Goal: Ask a question

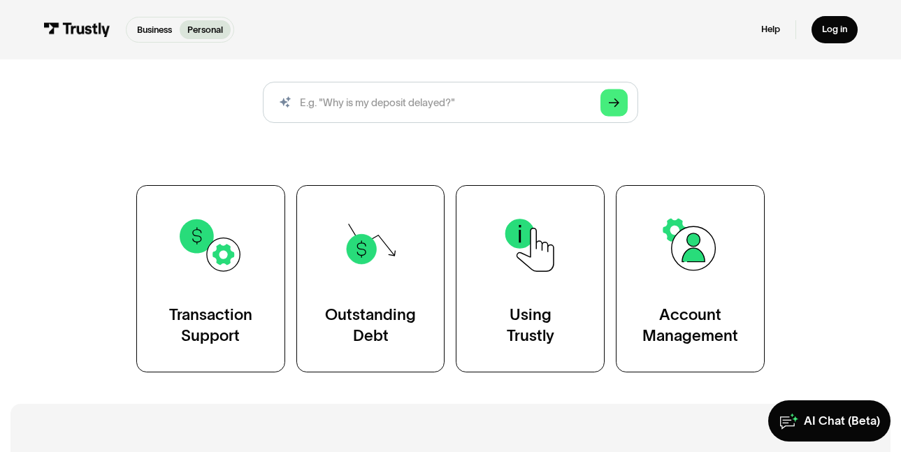
scroll to position [177, 0]
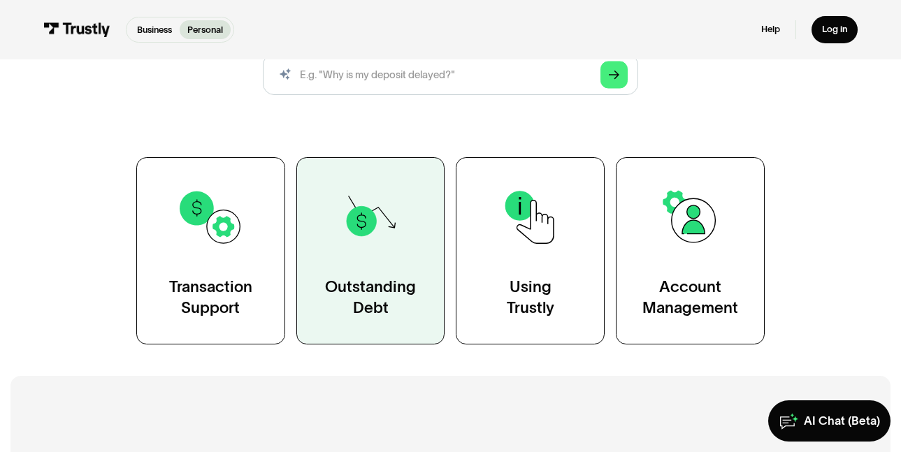
click at [378, 302] on div "Outstanding Debt" at bounding box center [370, 297] width 91 height 41
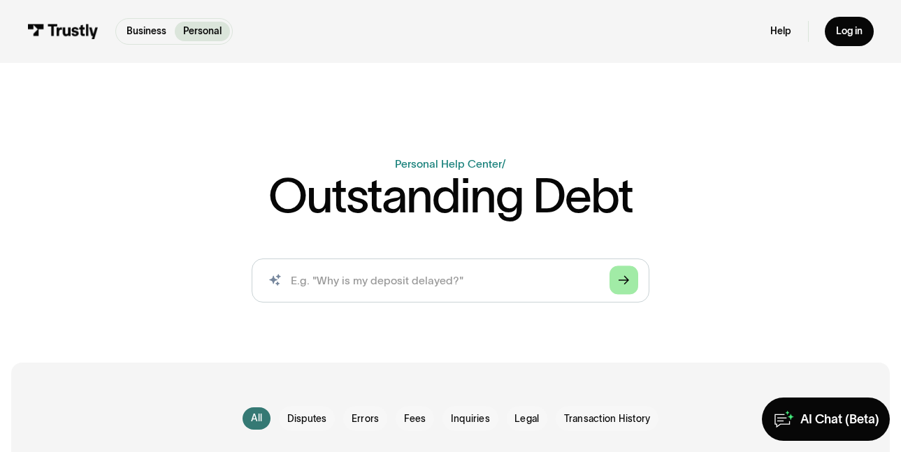
click at [622, 284] on icon "Arrow Right" at bounding box center [624, 280] width 11 height 11
click at [381, 287] on input "search" at bounding box center [451, 281] width 398 height 44
type input "How do I pay what I owe"
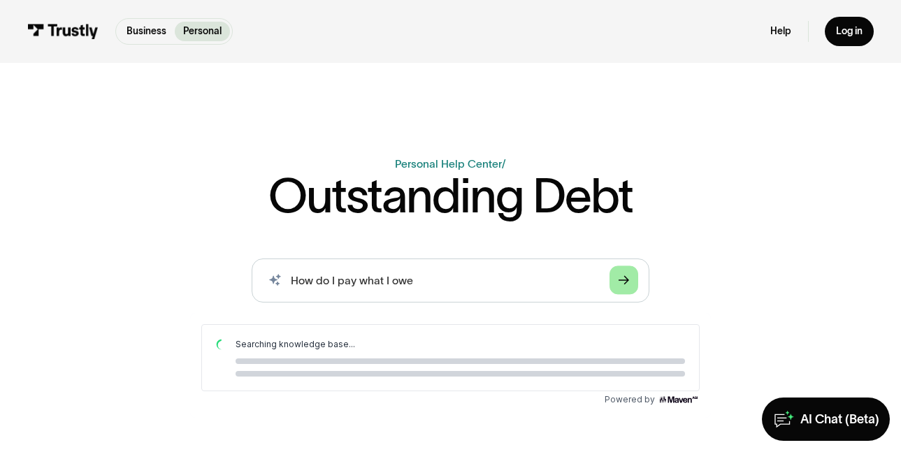
click at [627, 286] on icon "Arrow Right" at bounding box center [624, 280] width 11 height 11
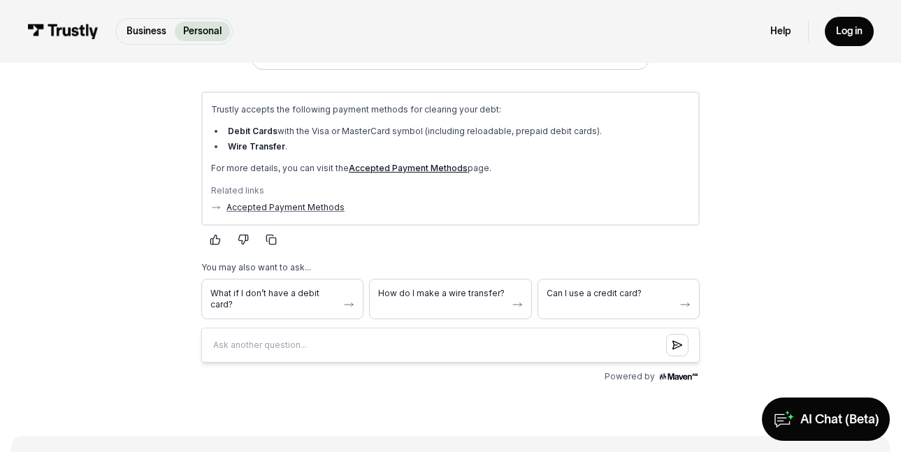
scroll to position [261, 0]
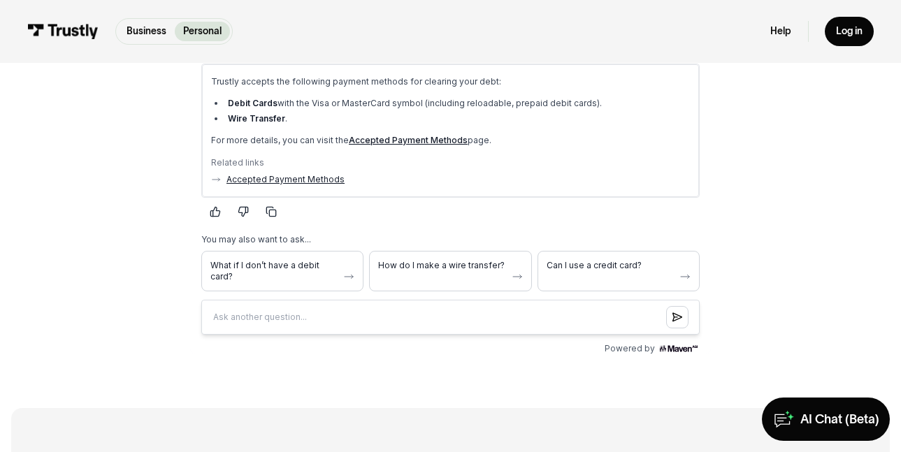
click at [278, 178] on link "Accepted Payment Methods" at bounding box center [285, 179] width 118 height 11
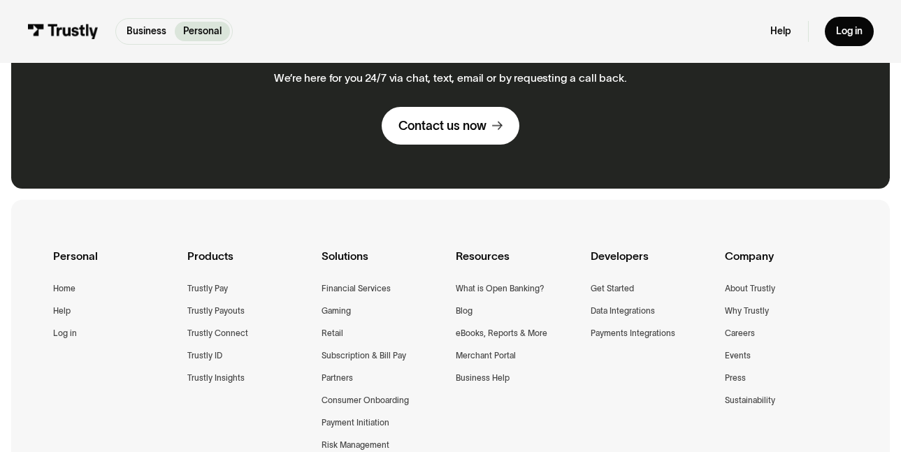
scroll to position [653, 0]
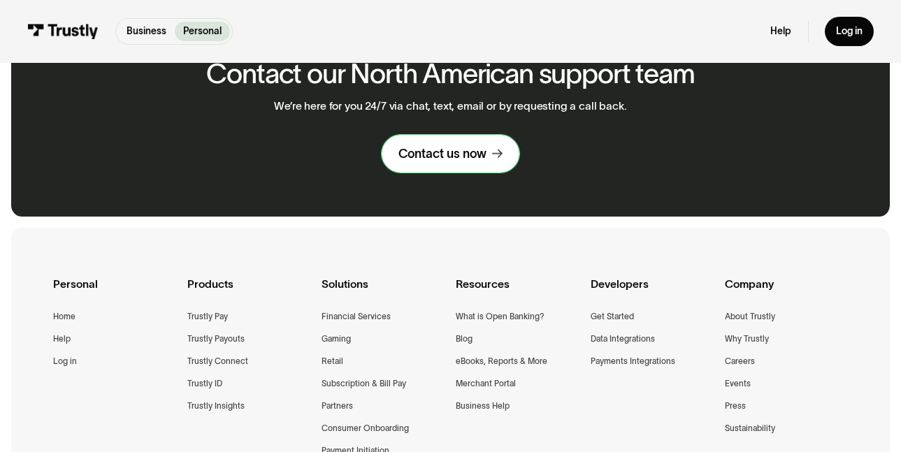
click at [451, 156] on div "Contact us now" at bounding box center [442, 154] width 88 height 16
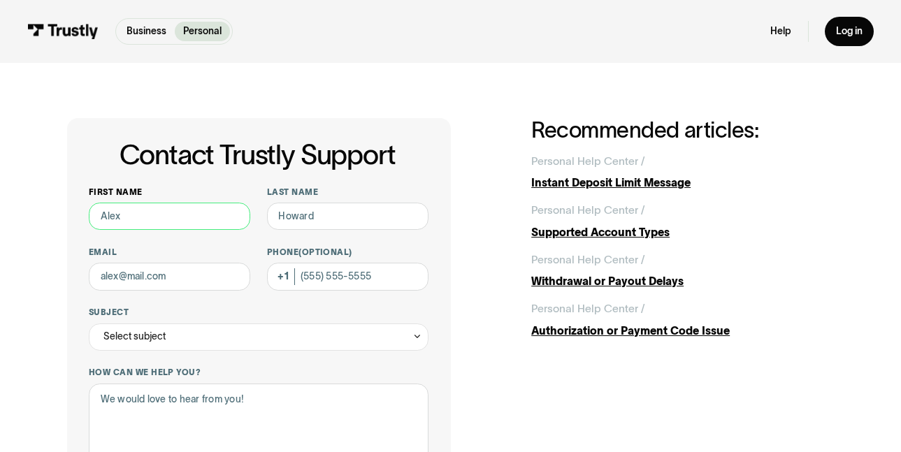
click at [102, 219] on input "First name" at bounding box center [169, 216] width 161 height 27
type input "MICHAEL"
type input "MALLOY"
type input "mjmalloy26@yahoo.com"
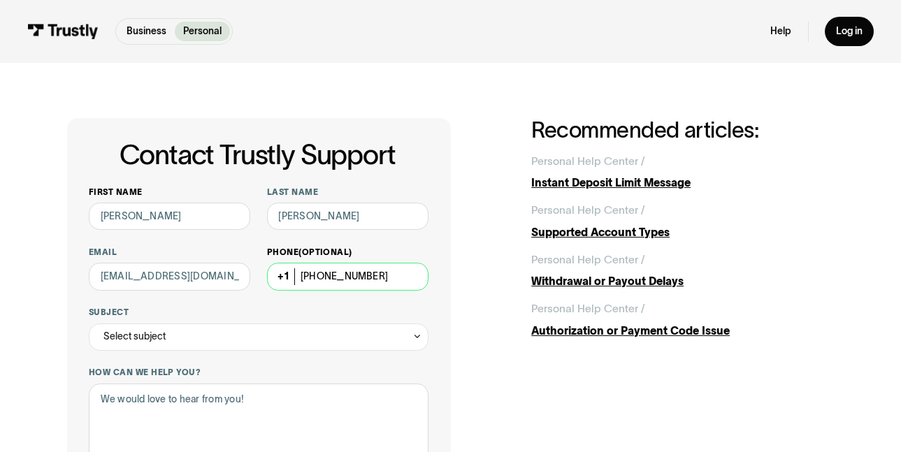
click at [348, 277] on input "(609) 462-5453" at bounding box center [347, 276] width 161 height 27
type input "(609) 581-4632"
click at [421, 338] on icon "Contact Trustly Support" at bounding box center [417, 336] width 10 height 10
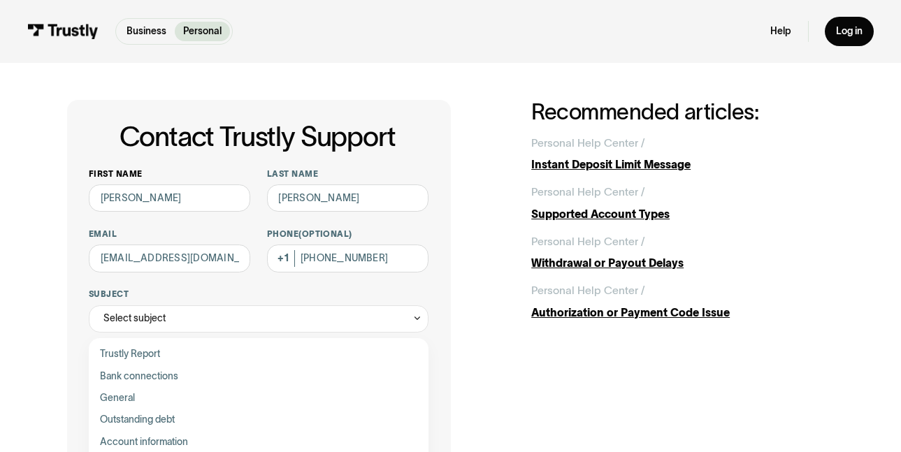
scroll to position [28, 0]
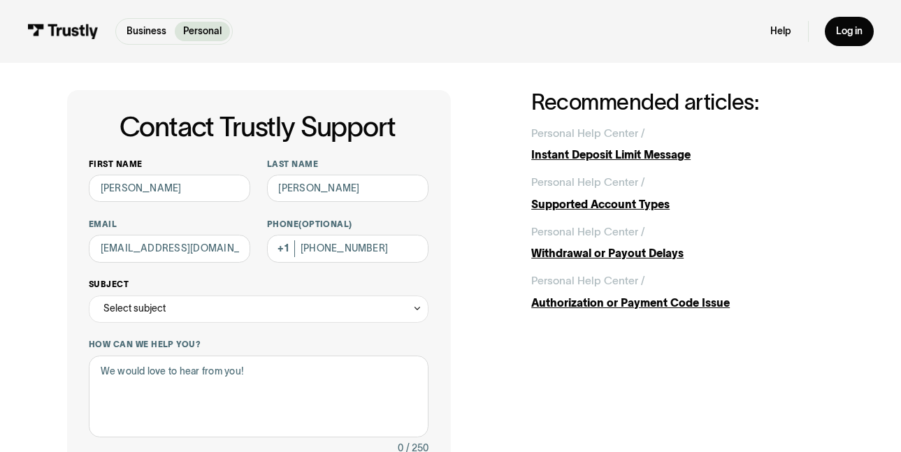
click at [417, 308] on icon "Contact Trustly Support" at bounding box center [417, 308] width 10 height 10
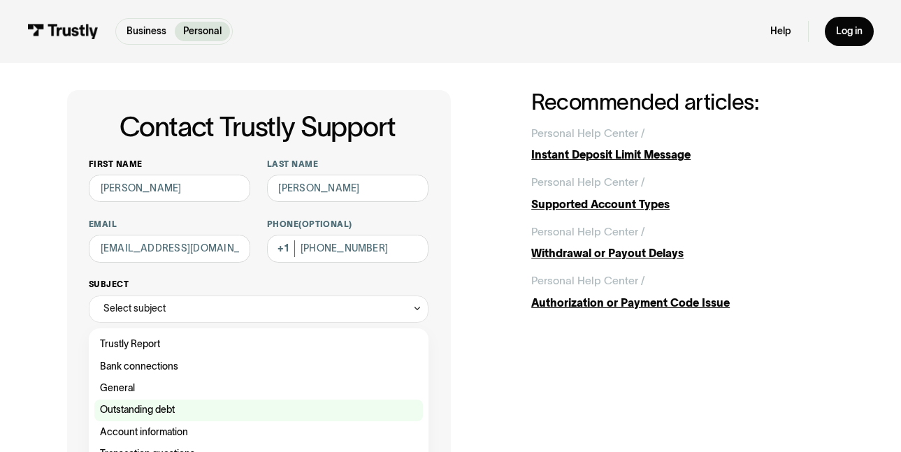
click at [328, 405] on div "Contact Trustly Support" at bounding box center [258, 411] width 329 height 22
type input "**********"
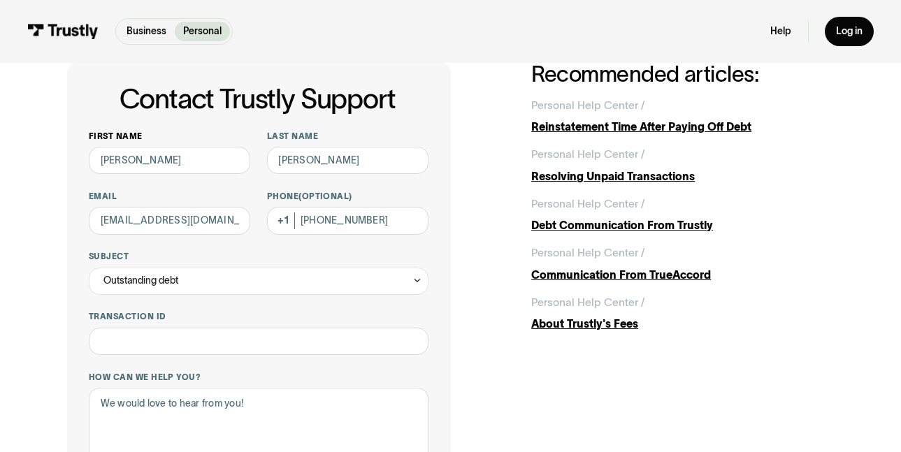
scroll to position [112, 0]
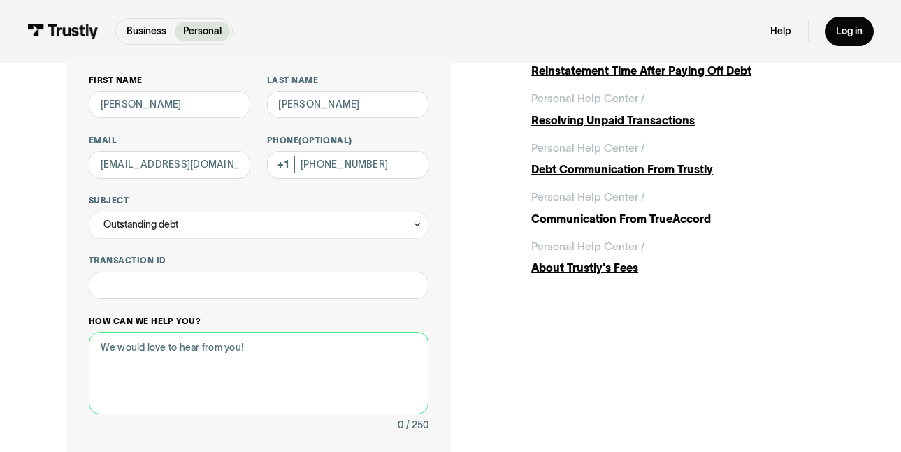
click at [188, 347] on textarea "How can we help you?" at bounding box center [259, 373] width 340 height 82
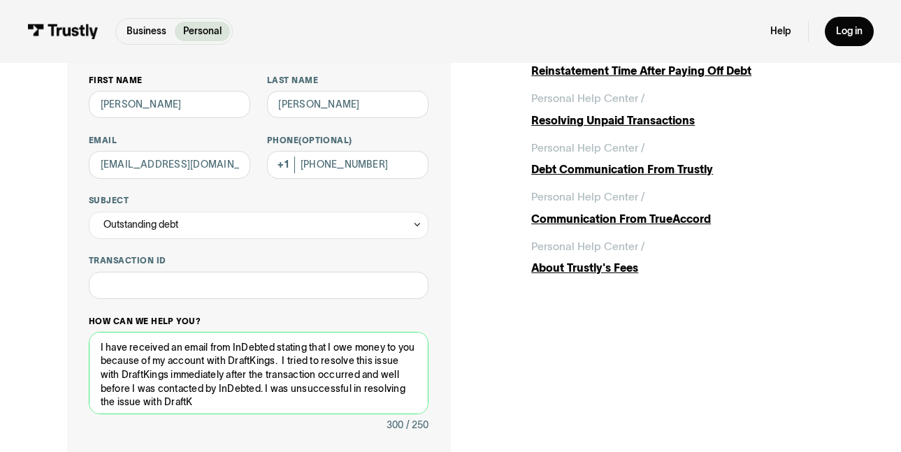
click at [305, 390] on textarea "I have received an email from InDebted stating that I owe money to you because …" at bounding box center [259, 373] width 340 height 82
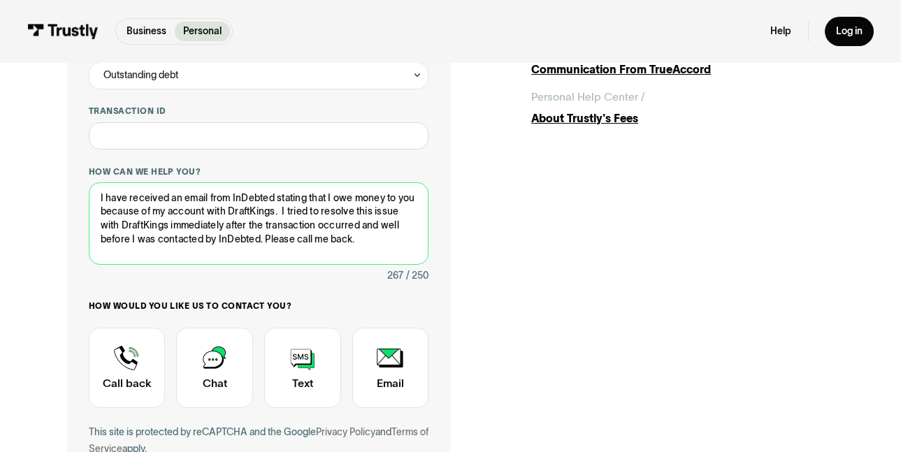
scroll to position [317, 0]
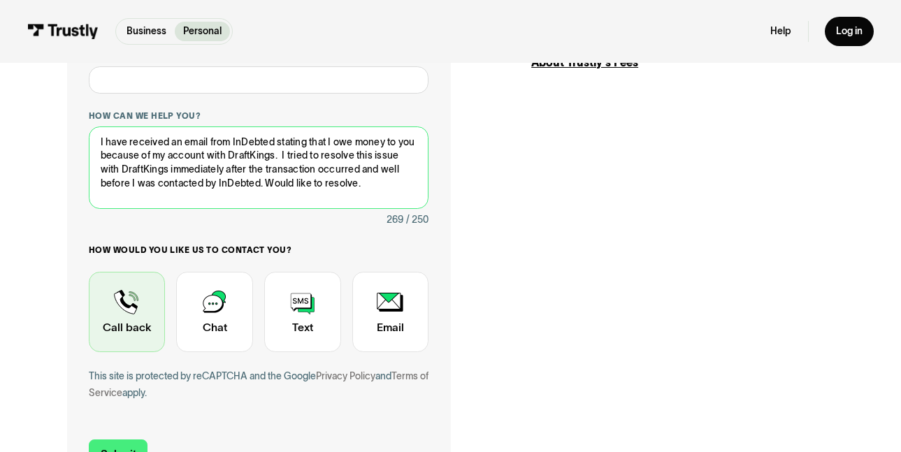
type textarea "I have received an email from InDebted stating that I owe money to you because …"
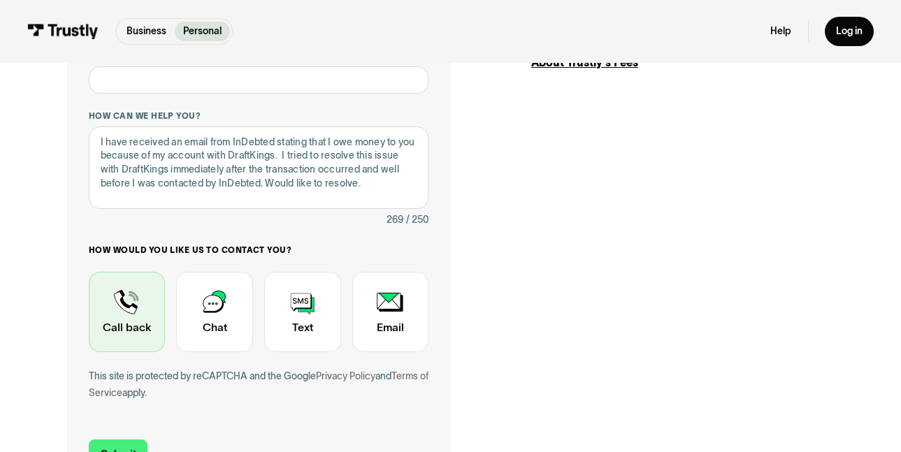
click at [140, 315] on div "Contact Trustly Support" at bounding box center [127, 312] width 77 height 80
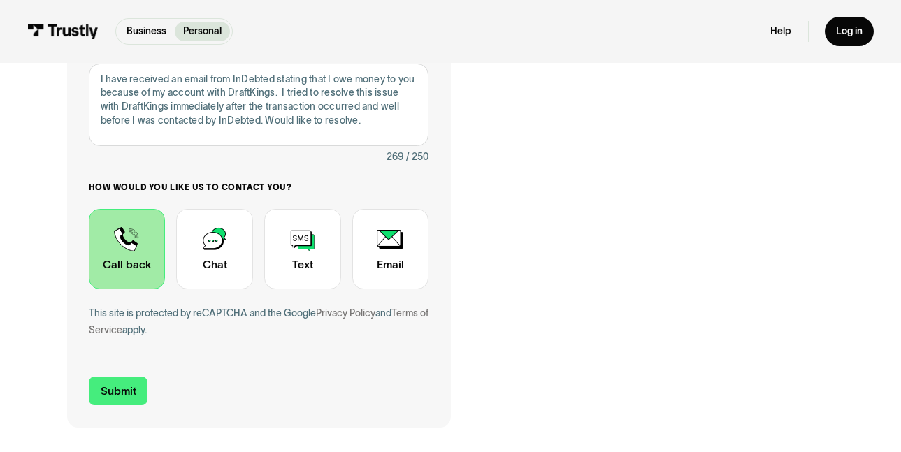
scroll to position [401, 0]
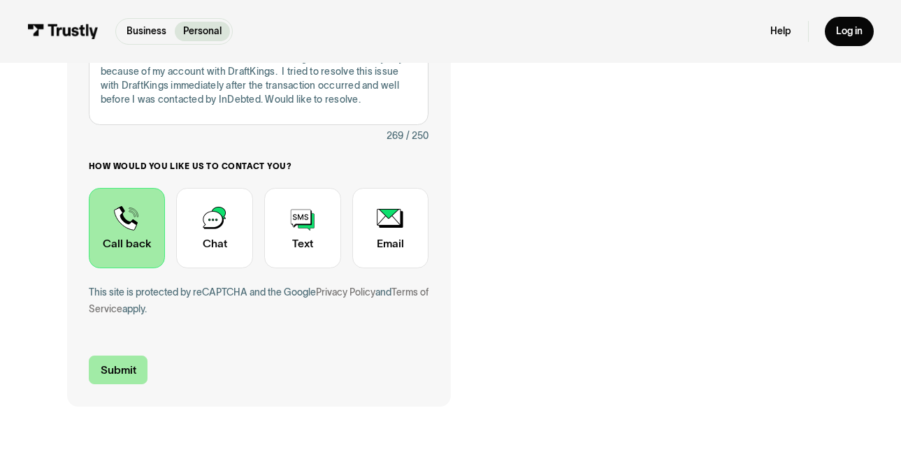
click at [119, 377] on input "Submit" at bounding box center [118, 370] width 59 height 29
type input "+16095814632"
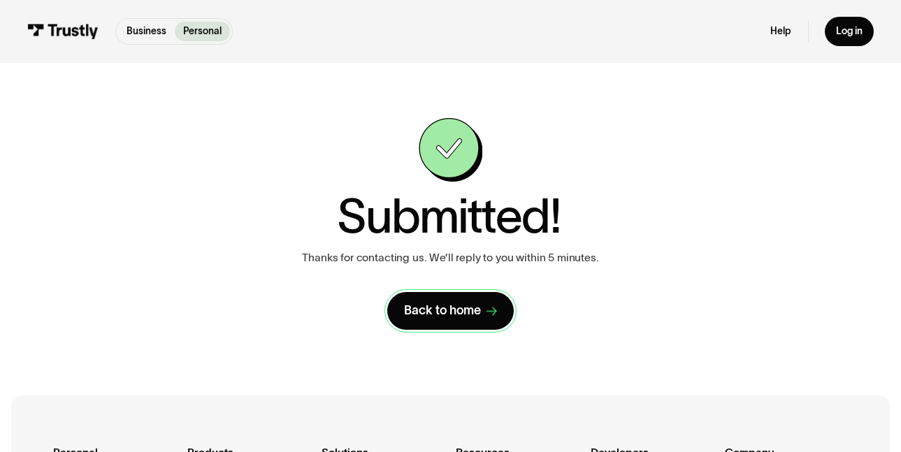
click at [450, 326] on link "Back to home" at bounding box center [450, 311] width 127 height 38
